Goal: Obtain resource: Download file/media

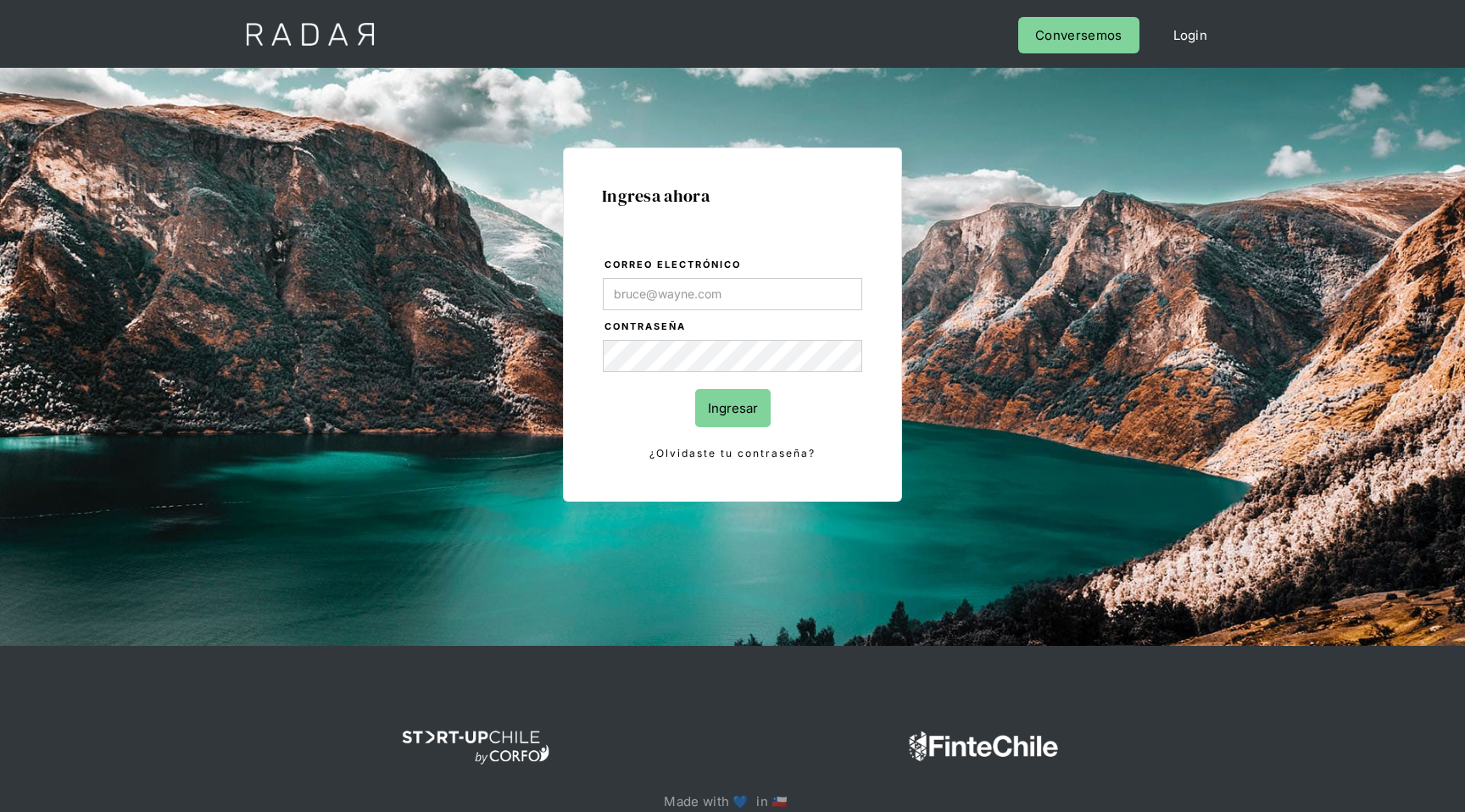
type input "[EMAIL_ADDRESS][DOMAIN_NAME]"
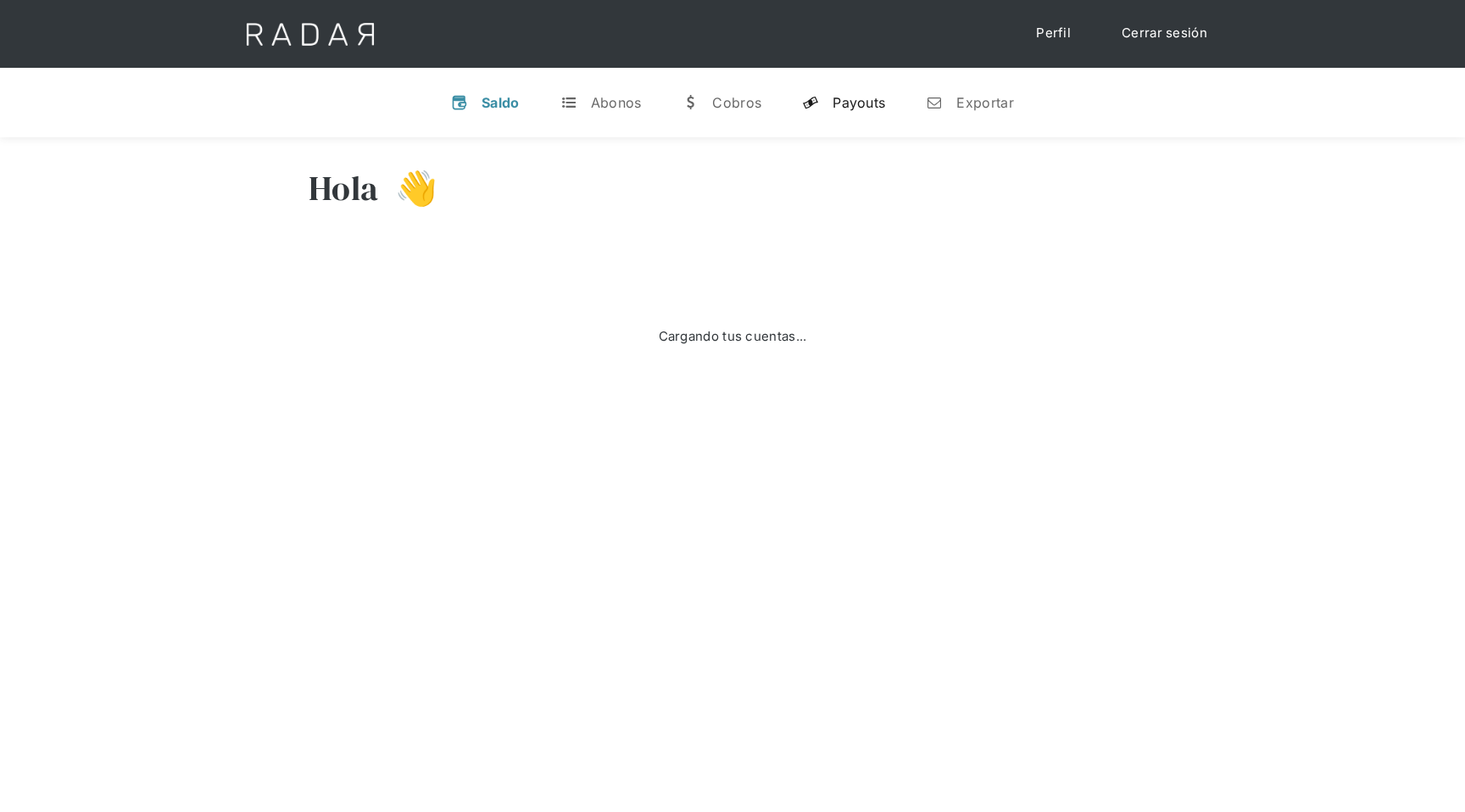
click at [851, 95] on div "Payouts" at bounding box center [859, 103] width 53 height 17
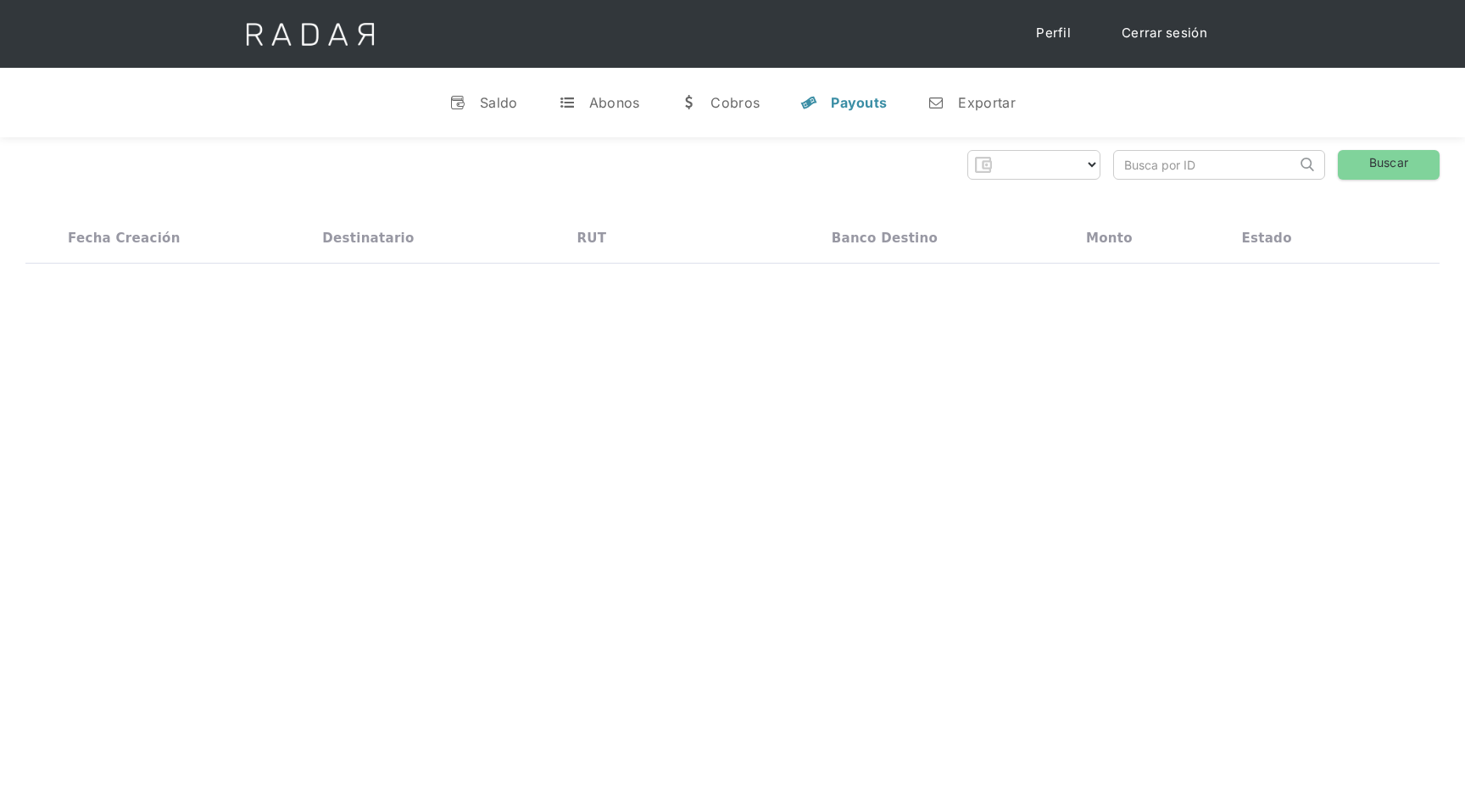
select select "dlocal"
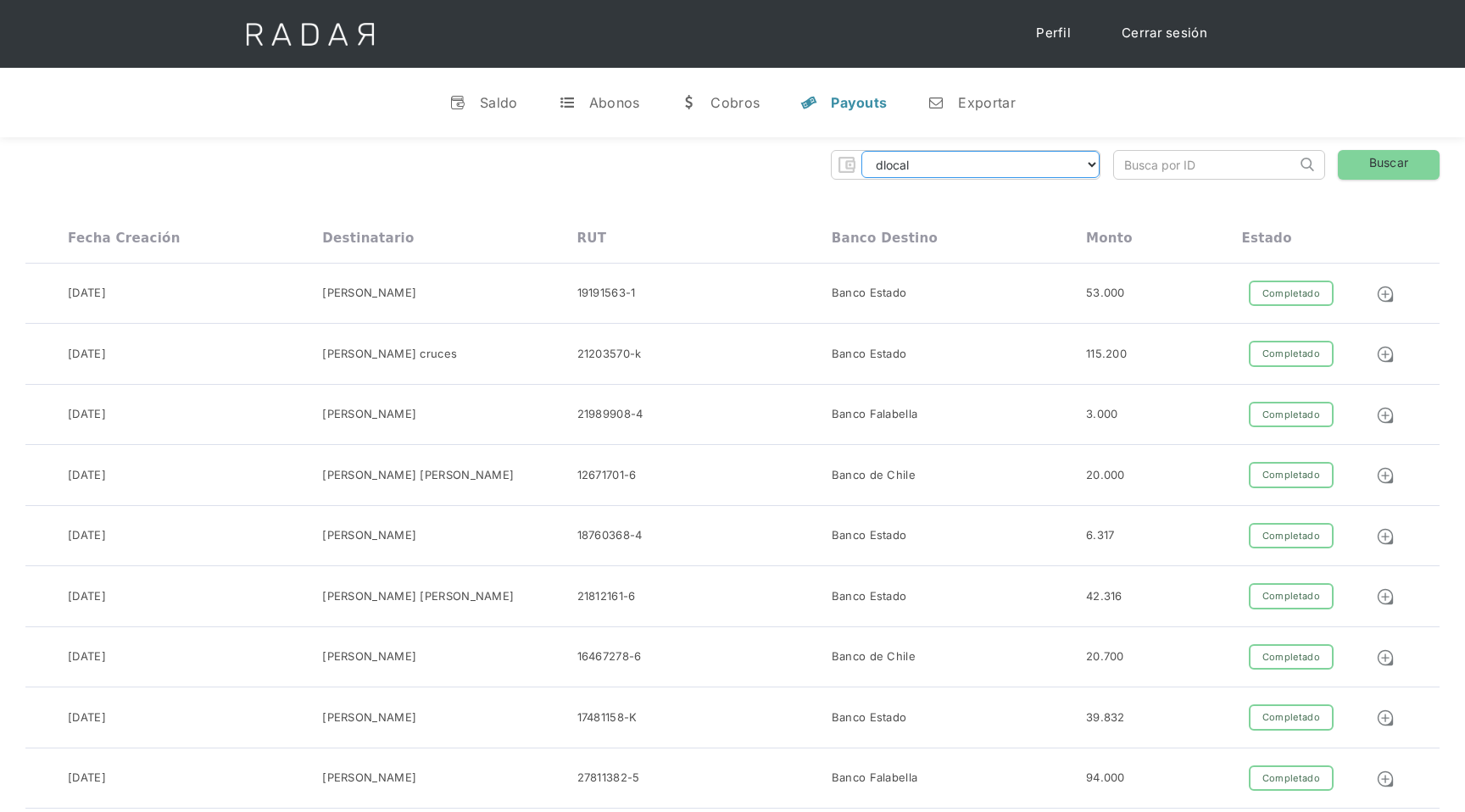
click at [1085, 162] on select "dlocal demergechile fcacl2 remitee clpro coster urigol radar-cliente radar-clie…" at bounding box center [980, 165] width 238 height 27
click at [861, 151] on select "dlocal demergechile fcacl2 remitee clpro coster urigol radar-cliente radar-clie…" at bounding box center [980, 165] width 238 height 27
click at [1389, 294] on img at bounding box center [1386, 294] width 19 height 19
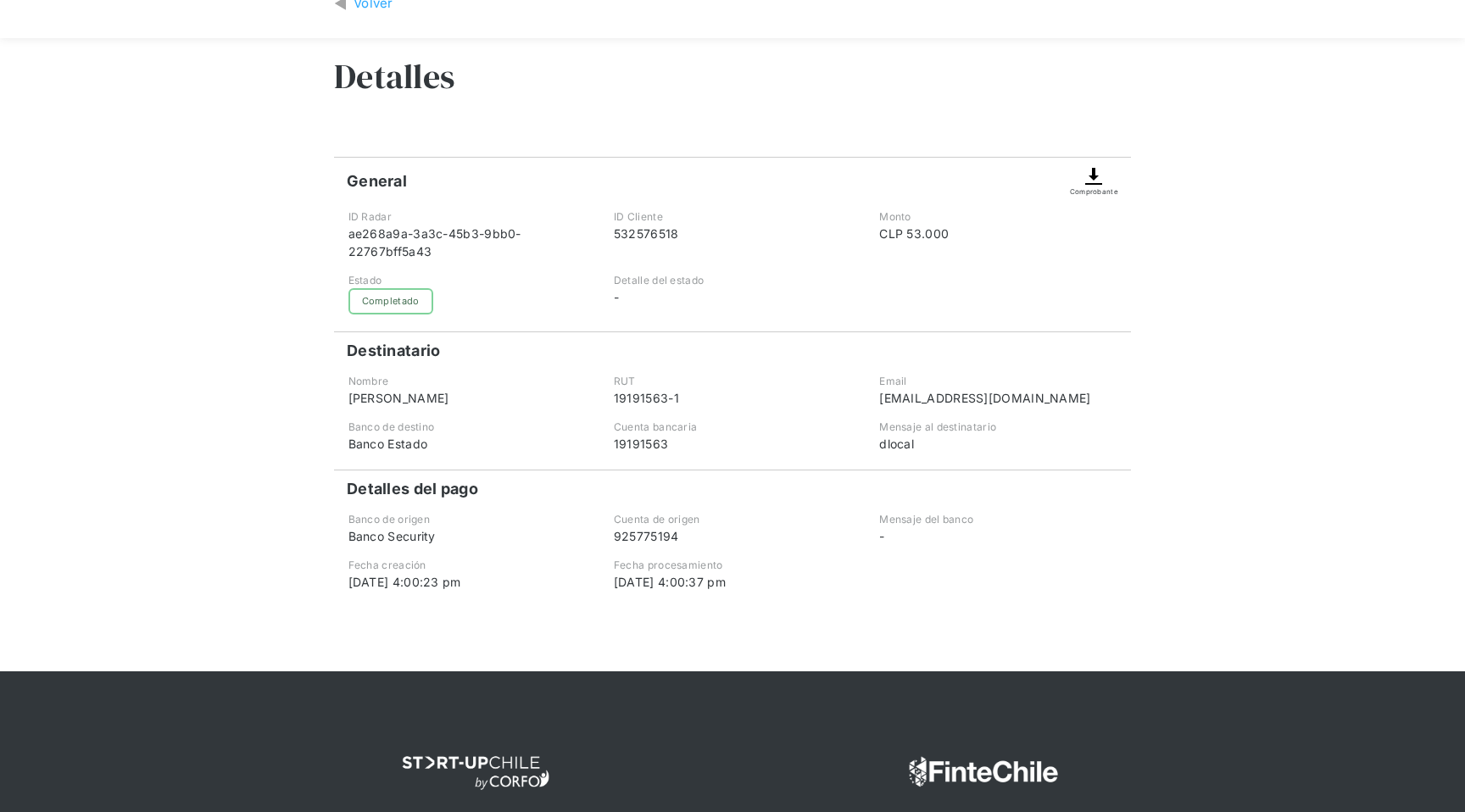
scroll to position [111, 0]
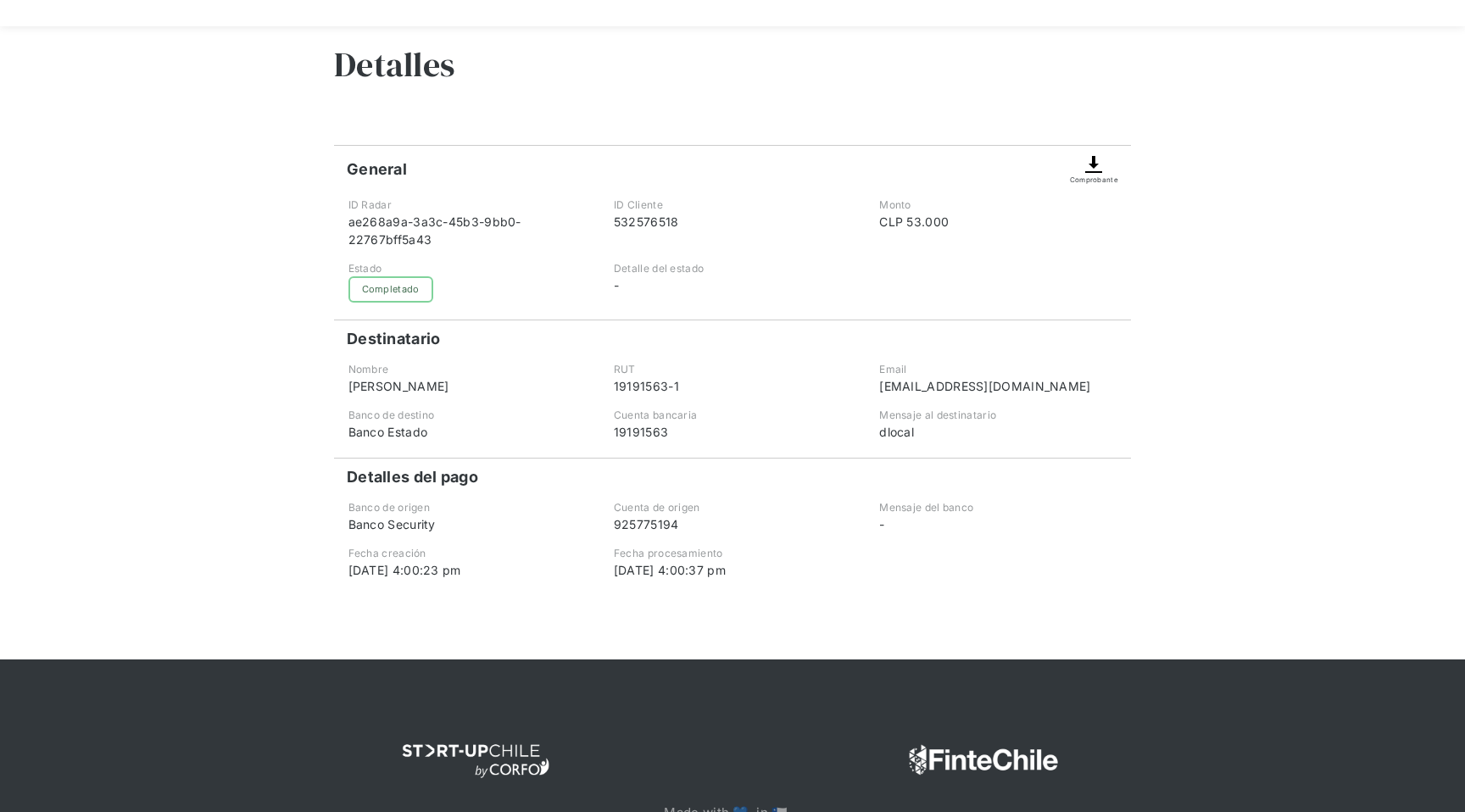
click at [1100, 170] on img at bounding box center [1094, 165] width 20 height 20
click at [1103, 164] on img at bounding box center [1094, 165] width 20 height 20
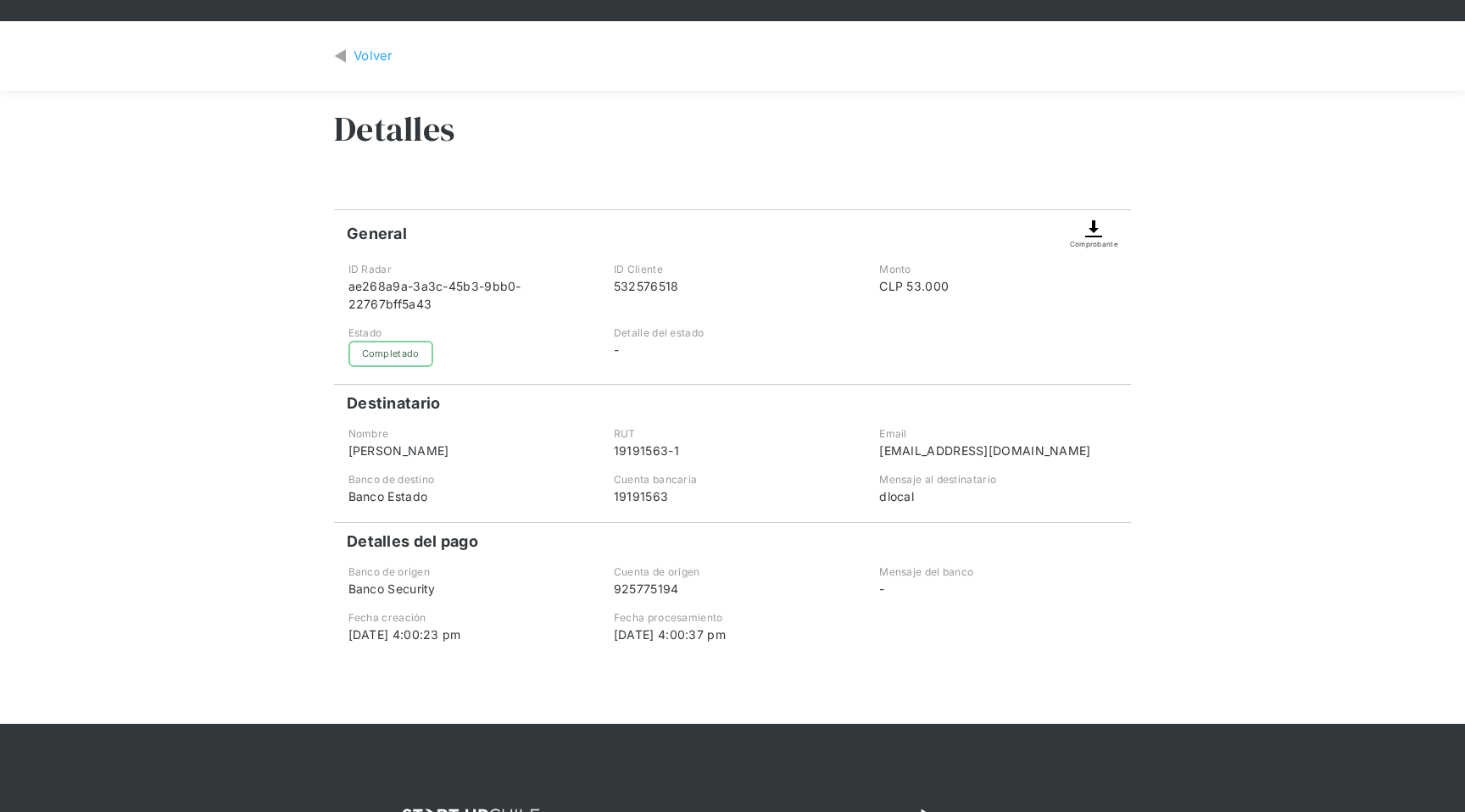
scroll to position [41, 0]
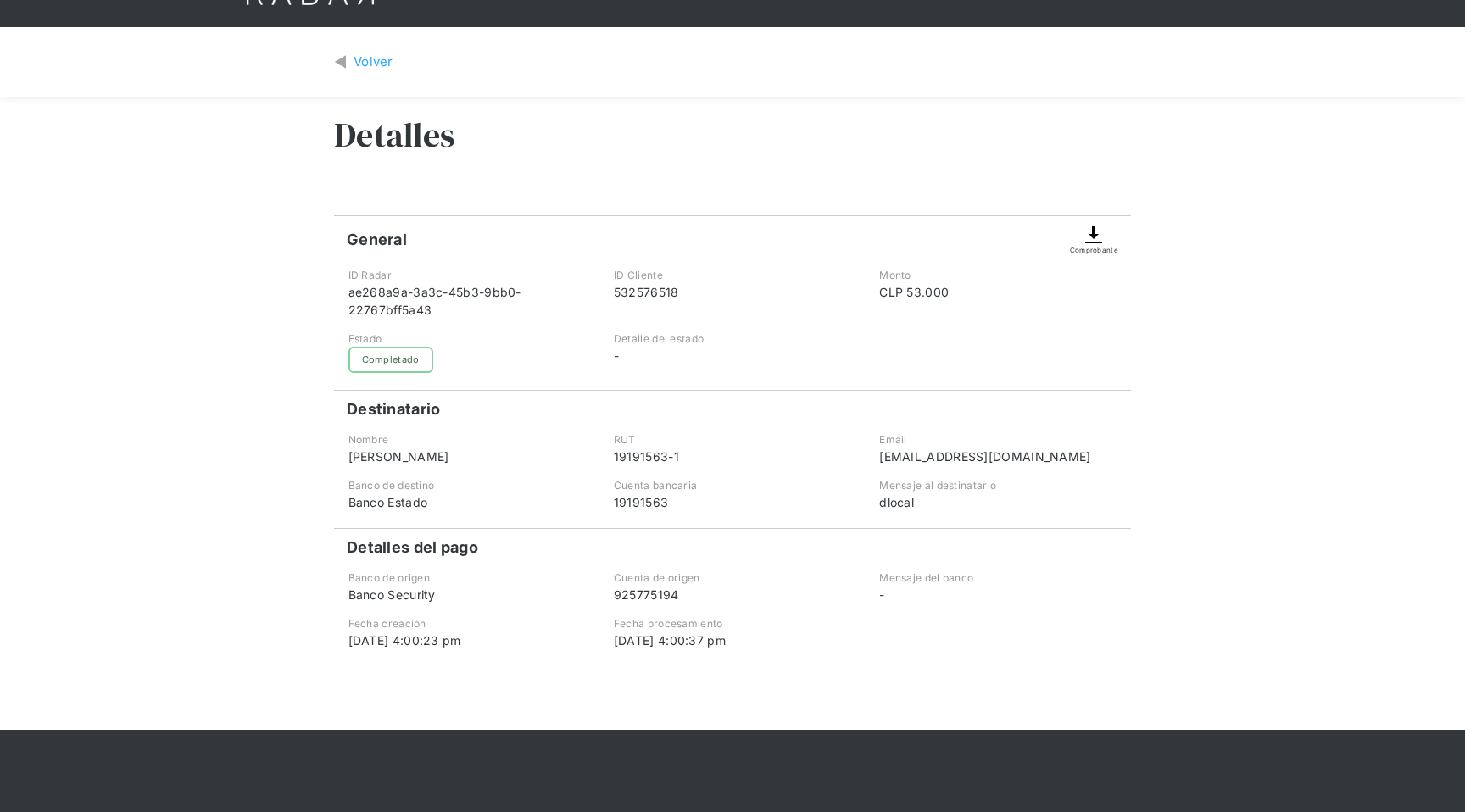
click at [1099, 241] on img at bounding box center [1094, 235] width 20 height 20
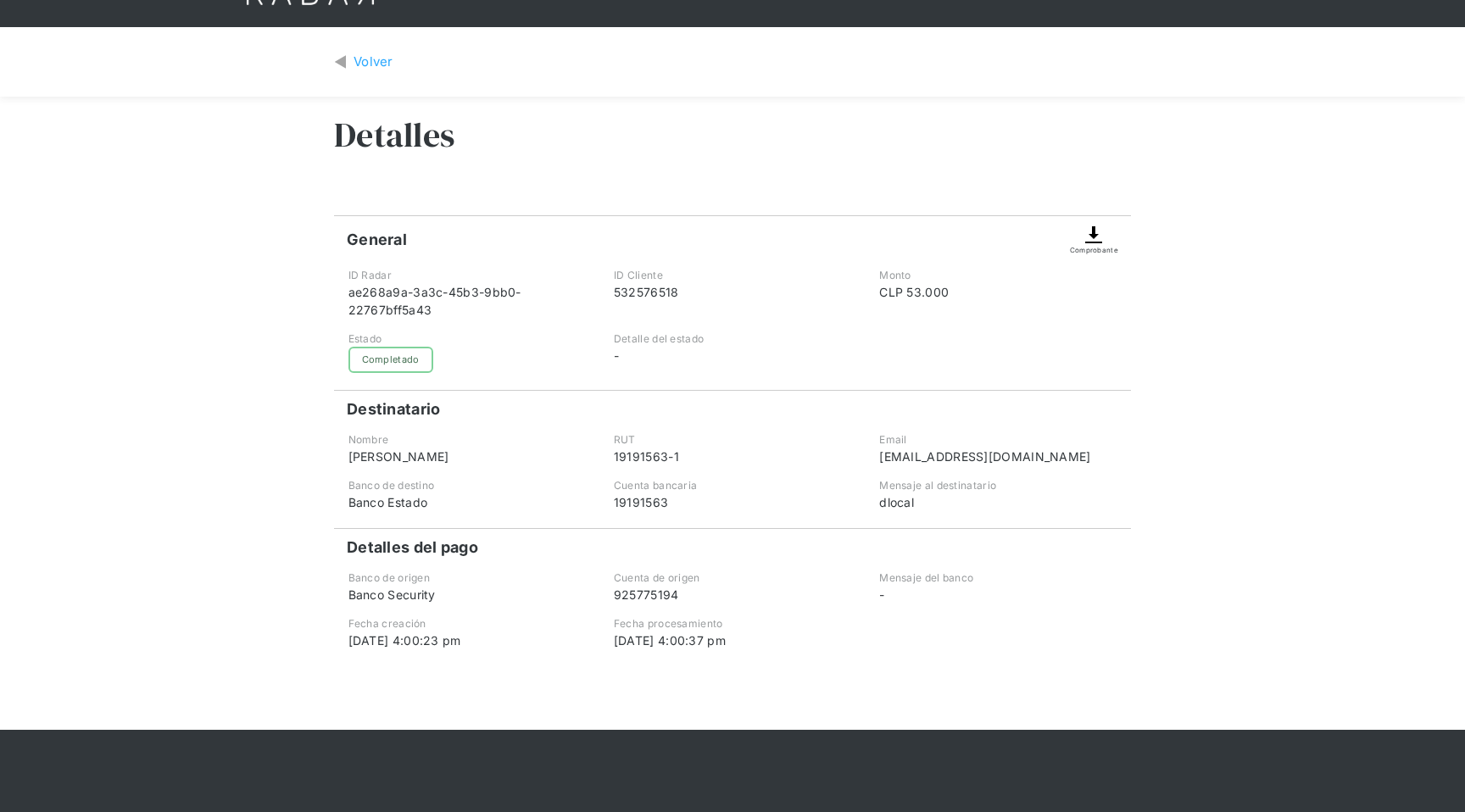
click at [1093, 232] on img at bounding box center [1094, 235] width 20 height 20
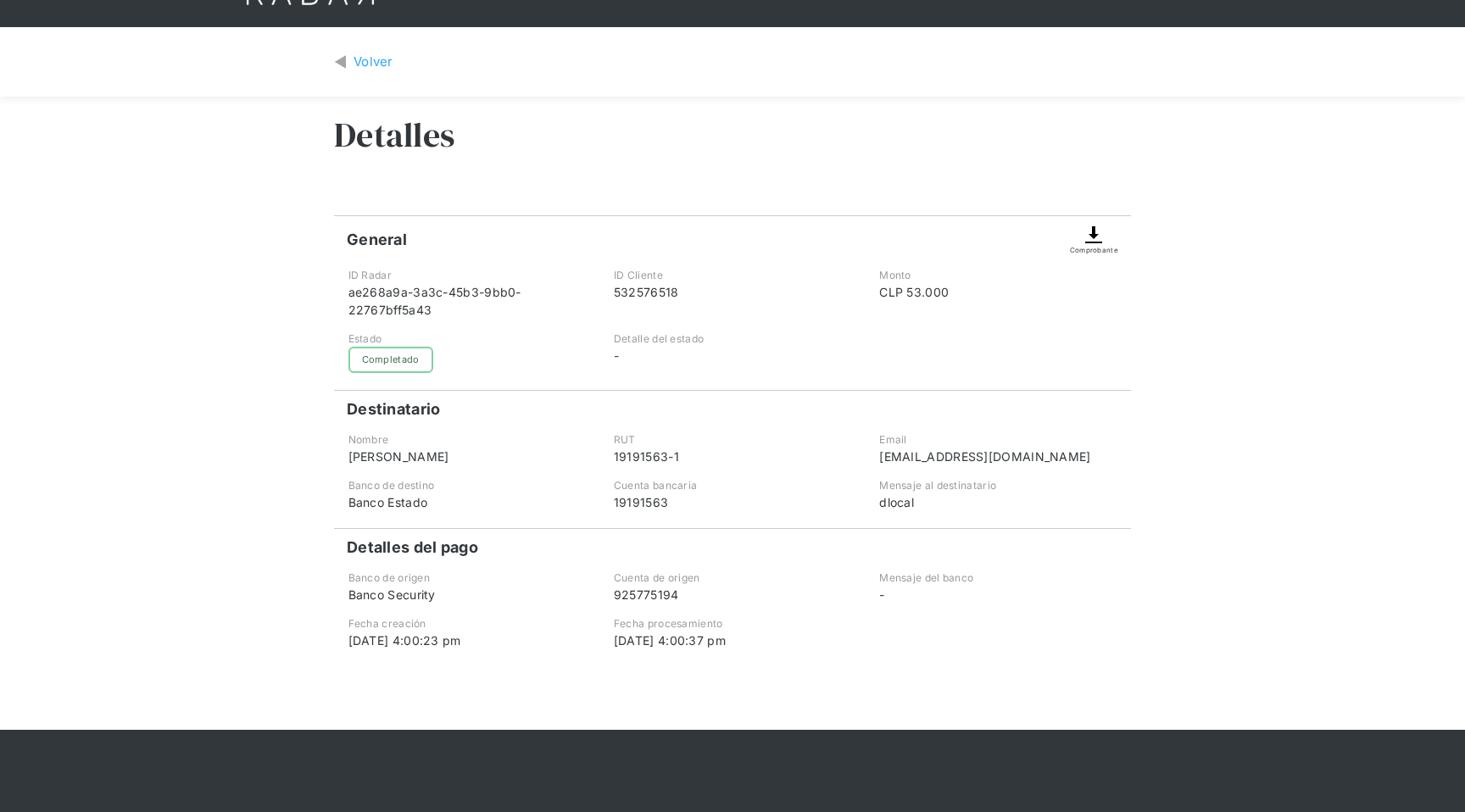
click at [1093, 232] on img at bounding box center [1094, 235] width 20 height 20
click at [1108, 235] on div "Comprobante" at bounding box center [1094, 236] width 48 height 39
click at [1098, 235] on img at bounding box center [1094, 235] width 20 height 20
click at [1373, 725] on div "Volver Detalles General Comprobante ID Radar ae268a9a-3a3c-45b3-9bb0-22767bff5a…" at bounding box center [732, 378] width 1465 height 703
click at [381, 61] on div "Volver" at bounding box center [373, 62] width 40 height 20
